Goal: Task Accomplishment & Management: Manage account settings

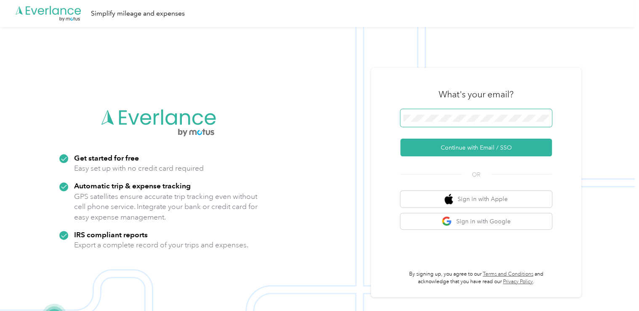
click at [466, 122] on span at bounding box center [476, 118] width 152 height 18
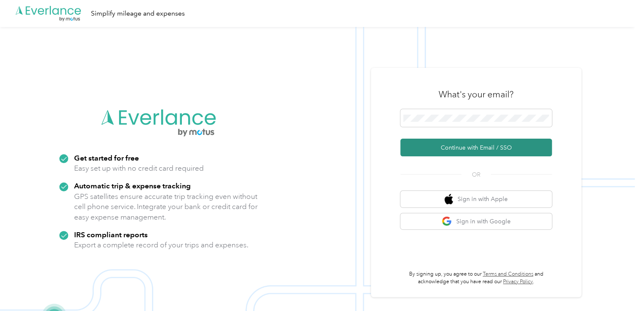
click at [451, 148] on button "Continue with Email / SSO" at bounding box center [476, 147] width 152 height 18
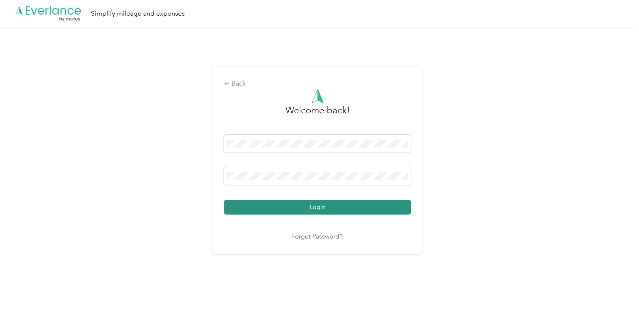
click at [355, 212] on button "Login" at bounding box center [317, 207] width 187 height 15
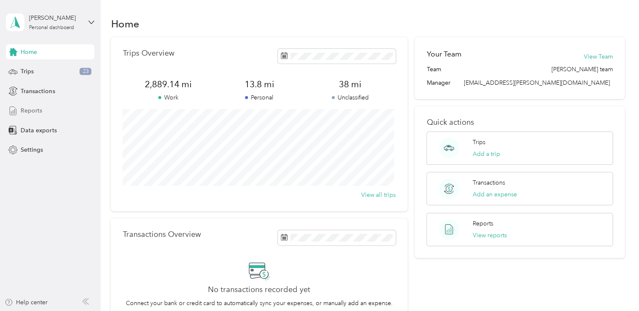
click at [39, 106] on span "Reports" at bounding box center [31, 110] width 21 height 9
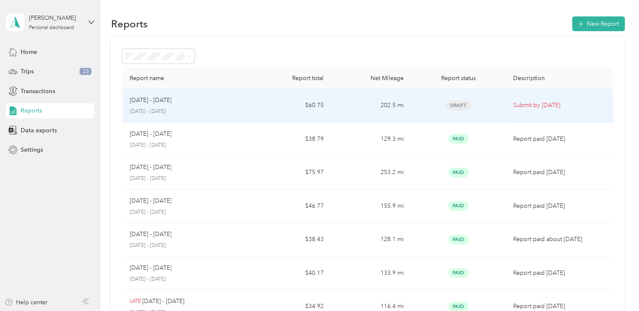
click at [460, 105] on span "Draft" at bounding box center [458, 106] width 25 height 10
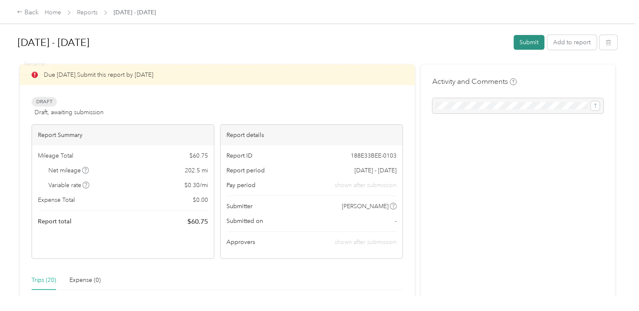
click at [524, 37] on button "Submit" at bounding box center [529, 42] width 31 height 15
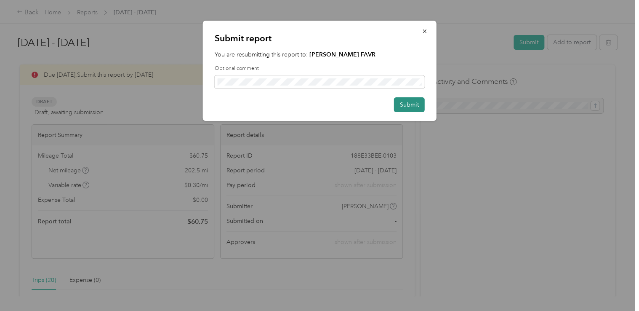
click at [413, 103] on button "Submit" at bounding box center [409, 104] width 31 height 15
